Goal: Information Seeking & Learning: Learn about a topic

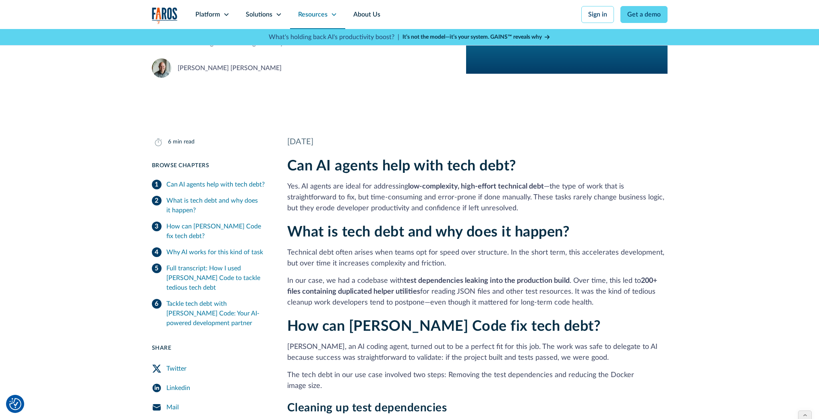
click at [318, 15] on div "Resources" at bounding box center [312, 15] width 29 height 10
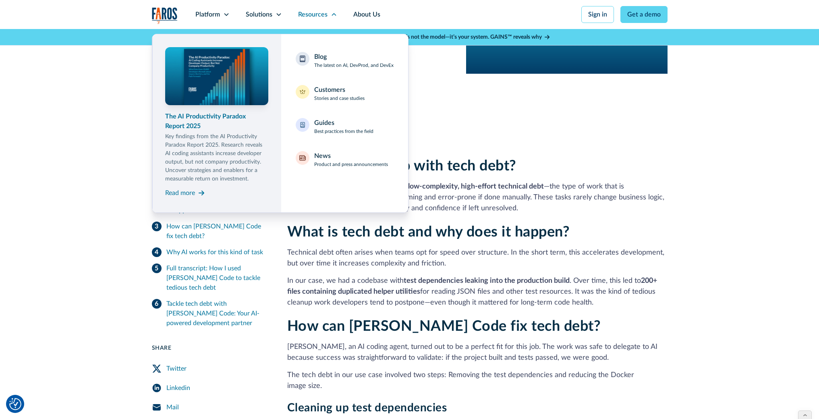
click at [224, 87] on img at bounding box center [216, 76] width 108 height 61
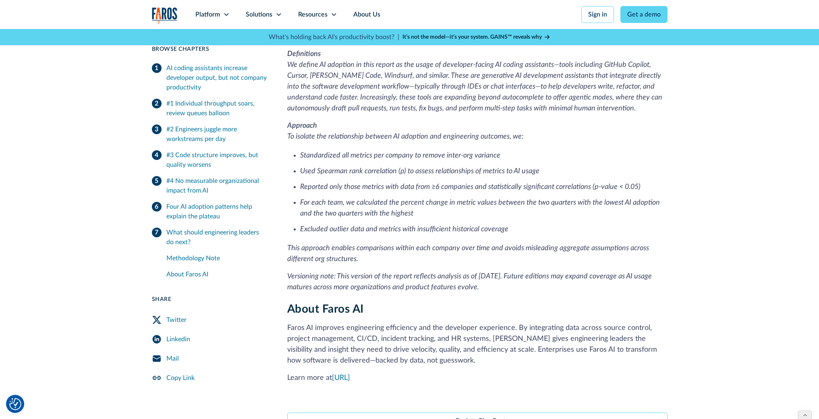
scroll to position [2249, 0]
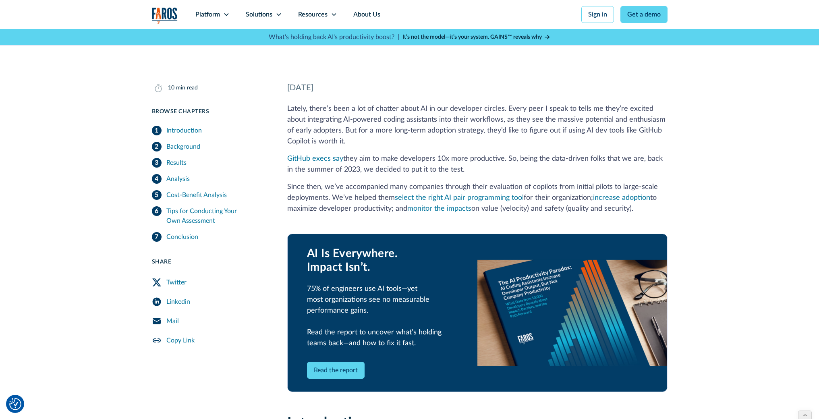
scroll to position [162, 0]
